Goal: Information Seeking & Learning: Find contact information

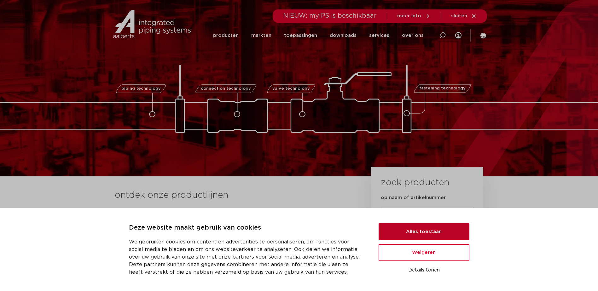
click at [413, 227] on button "Alles toestaan" at bounding box center [423, 231] width 91 height 17
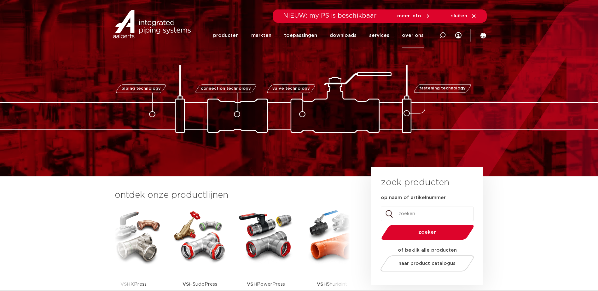
click at [411, 37] on link "over ons" at bounding box center [413, 36] width 22 height 26
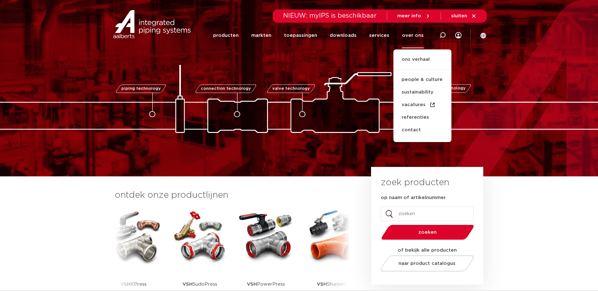
click at [406, 34] on link "over ons" at bounding box center [413, 36] width 22 height 26
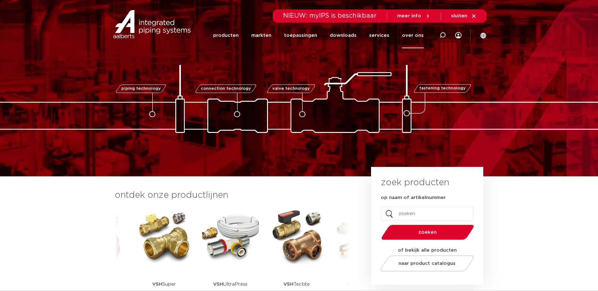
click at [408, 36] on link "over ons" at bounding box center [413, 36] width 22 height 26
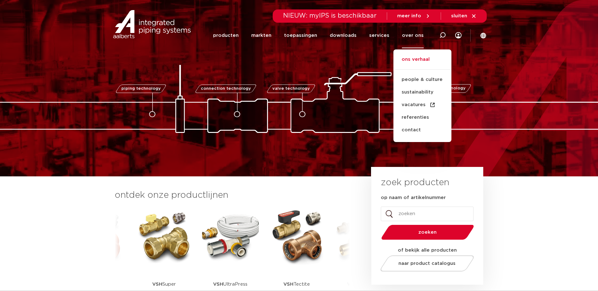
click at [418, 58] on link "ons verhaal" at bounding box center [422, 63] width 58 height 14
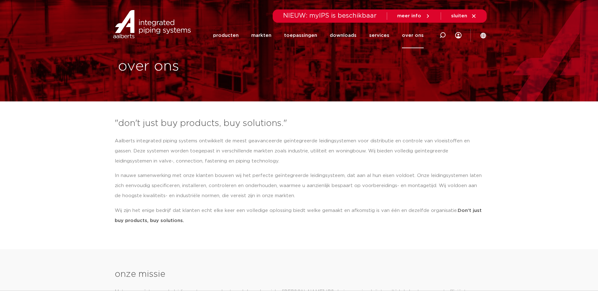
click at [412, 32] on link "over ons" at bounding box center [413, 36] width 22 height 26
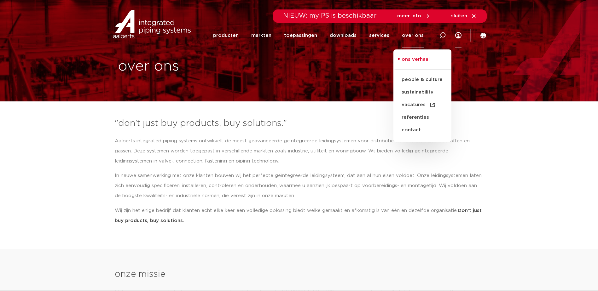
click at [456, 33] on icon at bounding box center [458, 35] width 6 height 6
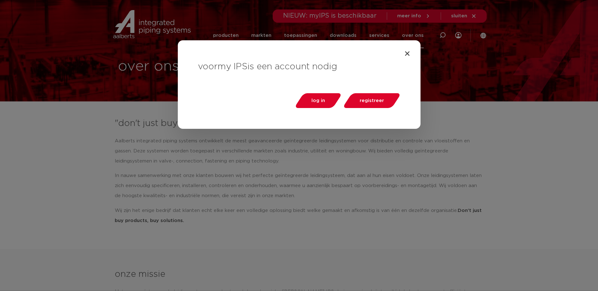
click at [411, 52] on div "voor my IPS is een account nodig log in registreer" at bounding box center [299, 84] width 243 height 89
click at [409, 52] on icon "Close" at bounding box center [407, 53] width 6 height 6
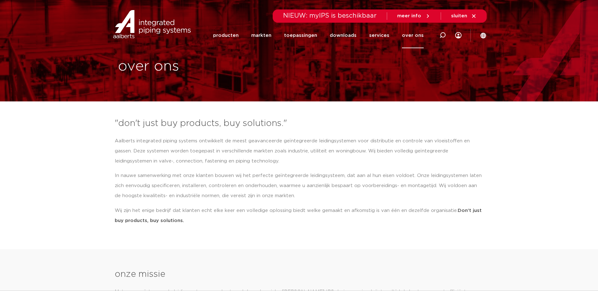
click at [414, 37] on link "over ons" at bounding box center [413, 36] width 22 height 26
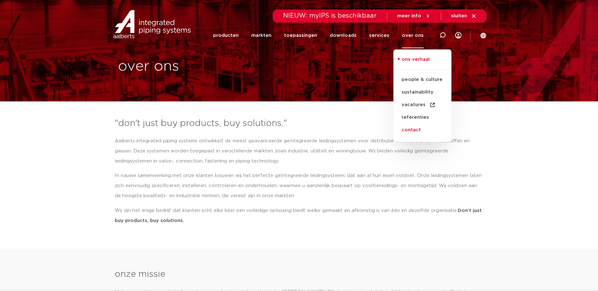
click at [419, 125] on link "contact" at bounding box center [422, 130] width 58 height 13
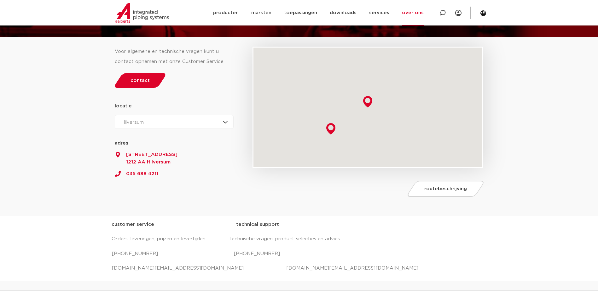
scroll to position [158, 0]
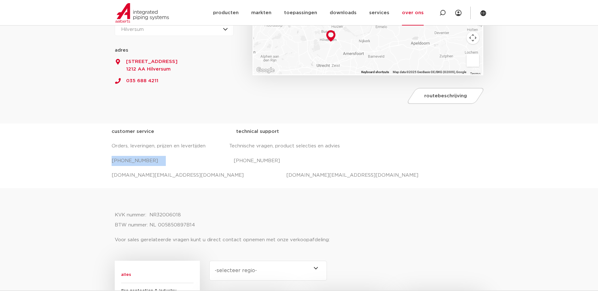
drag, startPoint x: 112, startPoint y: 160, endPoint x: 159, endPoint y: 158, distance: 47.3
click at [159, 158] on p "+31 (0) 35 6884 330 +31 (0) 35 6884 330" at bounding box center [299, 161] width 375 height 10
copy p "+31 (0) 35 6884 330"
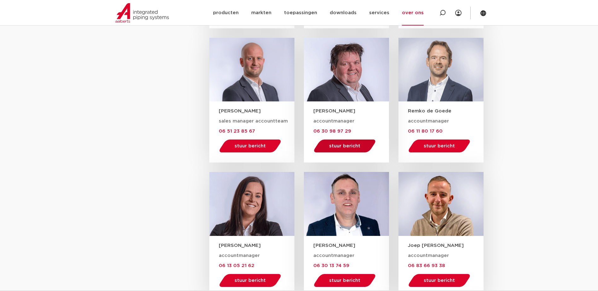
scroll to position [567, 0]
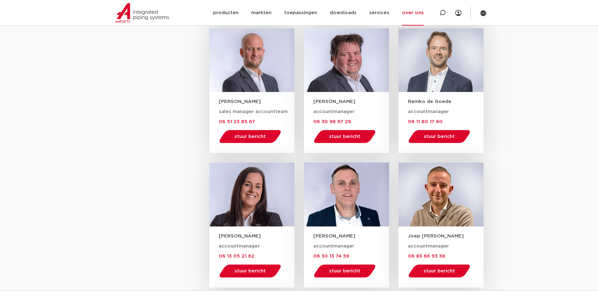
drag, startPoint x: 416, startPoint y: 121, endPoint x: 483, endPoint y: 114, distance: 67.5
click at [498, 109] on section "KVK nummer: NR32006018 BTW nummer: NL 005850897B14 Voor sales gerelateerde vrag…" at bounding box center [299, 182] width 598 height 806
drag, startPoint x: 438, startPoint y: 122, endPoint x: 408, endPoint y: 124, distance: 30.0
click at [408, 124] on div "accountmanager 06 11 80 17 60 stuur bericht remko.degoede@aalberts-ips.com" at bounding box center [446, 127] width 76 height 40
copy span "06 11 80 17 60"
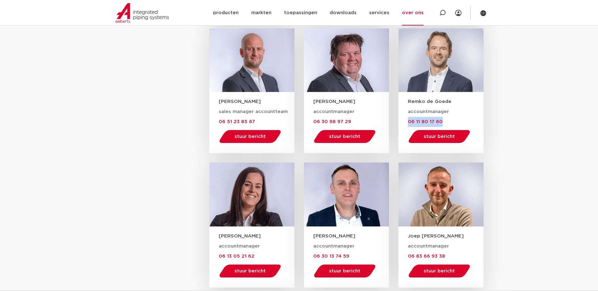
click at [514, 61] on section "KVK nummer: NR32006018 BTW nummer: NL 005850897B14 Voor sales gerelateerde vrag…" at bounding box center [299, 182] width 598 height 806
